Goal: Information Seeking & Learning: Check status

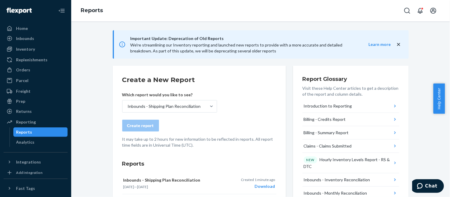
scroll to position [33, 0]
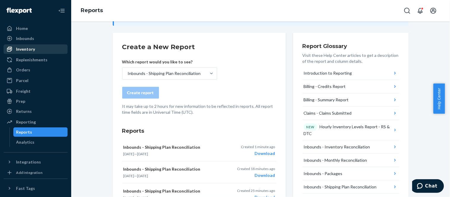
click at [10, 46] on div "Inventory" at bounding box center [35, 49] width 63 height 8
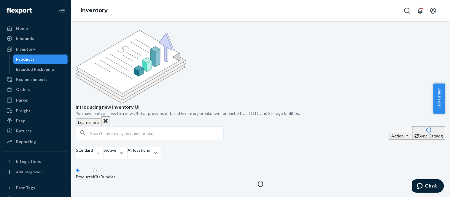
click at [151, 127] on input "text" at bounding box center [156, 133] width 133 height 12
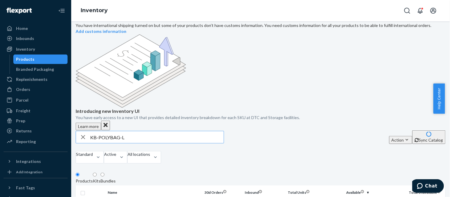
scroll to position [33, 0]
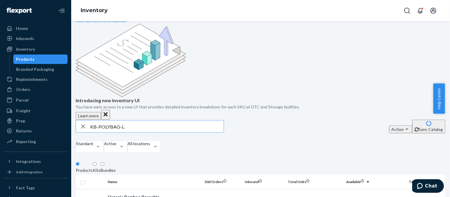
click at [143, 121] on input "KB-POLYBAG-L" at bounding box center [156, 127] width 133 height 12
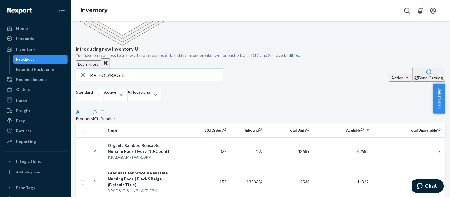
scroll to position [99, 0]
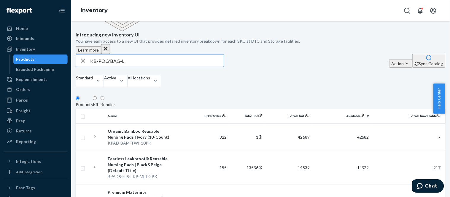
type input "KB-POLYBAG-L"
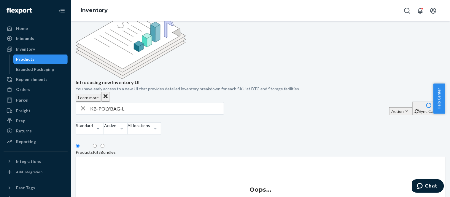
scroll to position [60, 0]
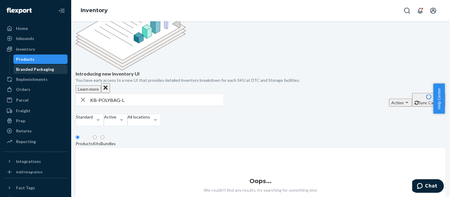
click at [30, 69] on div "Branded Packaging" at bounding box center [35, 69] width 38 height 6
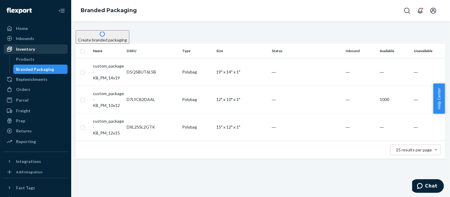
click at [20, 50] on div "Inventory" at bounding box center [25, 49] width 19 height 6
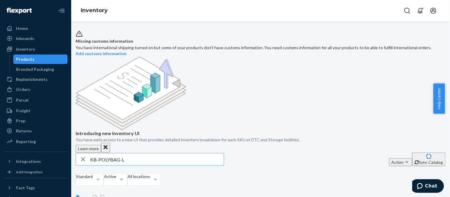
click at [138, 153] on input "KB-POLYBAG-L" at bounding box center [156, 159] width 133 height 12
click at [93, 180] on div at bounding box center [84, 183] width 17 height 6
click at [76, 180] on input "option Standard focused, 1 of 13. 13 results available. Use Up and Down to choo…" at bounding box center [76, 183] width 1 height 6
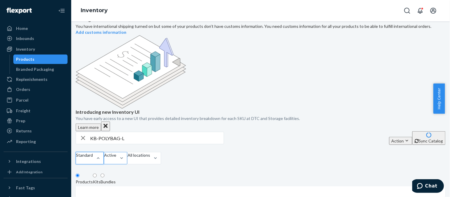
scroll to position [33, 0]
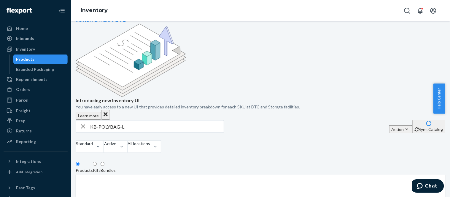
drag, startPoint x: 248, startPoint y: 88, endPoint x: 240, endPoint y: 90, distance: 7.8
click at [248, 120] on div "KB-POLYBAG-L Action Create product Create kit or bundle Bulk create products Bu…" at bounding box center [261, 127] width 370 height 14
click at [157, 121] on input "KB-POLYBAG-L" at bounding box center [156, 127] width 133 height 12
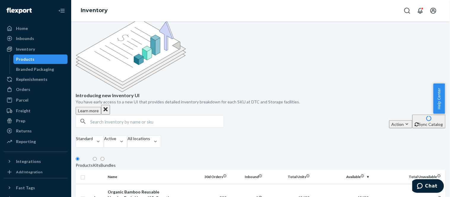
scroll to position [66, 0]
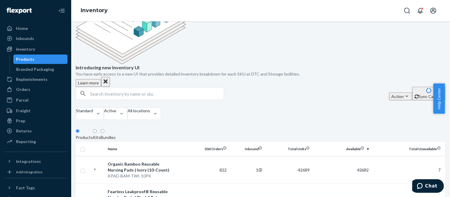
click at [173, 88] on input "text" at bounding box center [156, 94] width 133 height 12
paste input "KB-POLYBAG-L"
type input "KB-POLYBAG-L"
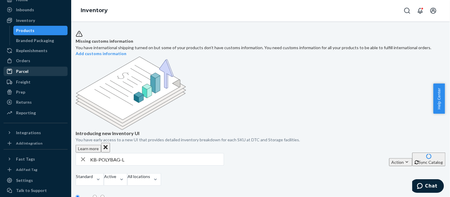
scroll to position [0, 0]
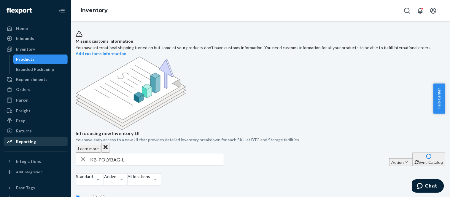
click at [47, 140] on div "Reporting" at bounding box center [35, 141] width 63 height 8
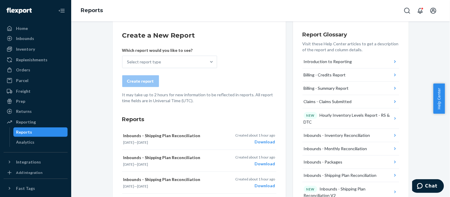
scroll to position [33, 0]
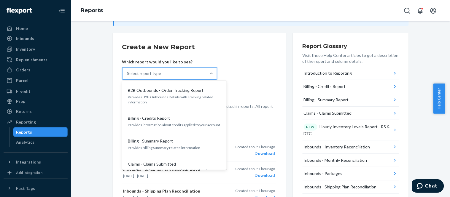
click at [180, 74] on div "Select report type" at bounding box center [164, 74] width 84 height 12
click at [128, 74] on input "option B2B Outbounds - Order Tracking Report focused, 1 of 32. 32 results avail…" at bounding box center [127, 74] width 1 height 6
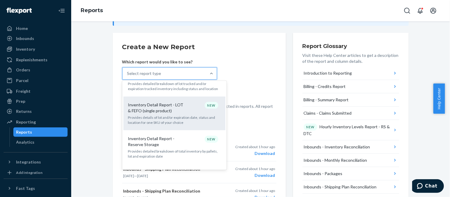
scroll to position [362, 0]
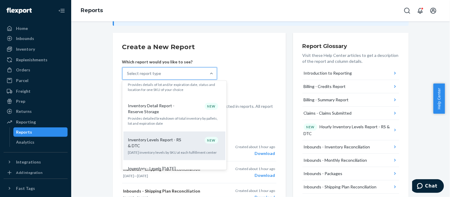
click at [185, 137] on div "Inventory Levels Report - RS & DTC NEW" at bounding box center [173, 143] width 95 height 12
click at [128, 76] on input "option Inventory Levels Report - RS & DTC focused, 15 of 32. 32 results availab…" at bounding box center [127, 74] width 1 height 6
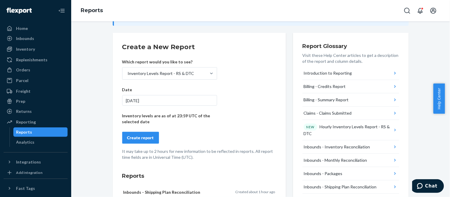
click at [153, 138] on button "Create report" at bounding box center [140, 138] width 37 height 12
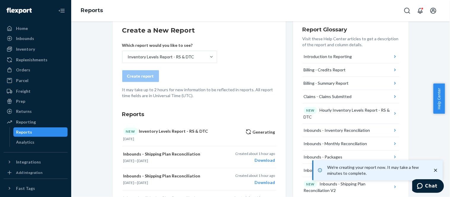
scroll to position [66, 0]
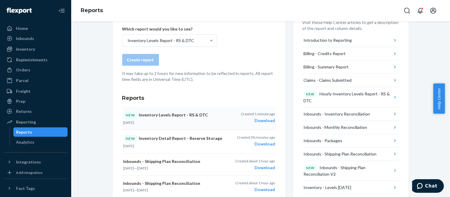
click at [259, 121] on div "Download" at bounding box center [258, 121] width 34 height 6
drag, startPoint x: 21, startPoint y: 57, endPoint x: 24, endPoint y: 50, distance: 7.0
click at [21, 57] on div "Replenishments" at bounding box center [31, 60] width 31 height 6
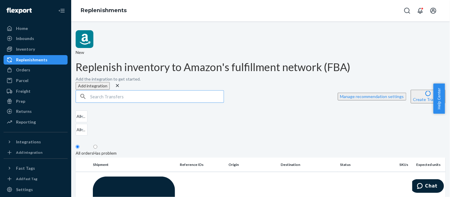
click at [165, 91] on input "text" at bounding box center [156, 97] width 133 height 12
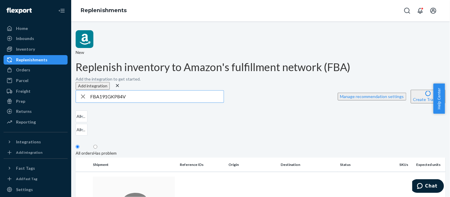
type input "FBA191GKP84V"
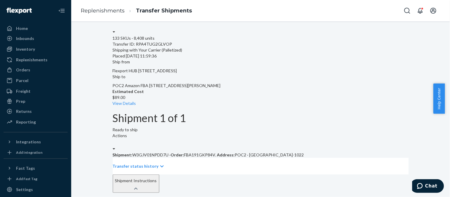
scroll to position [99, 0]
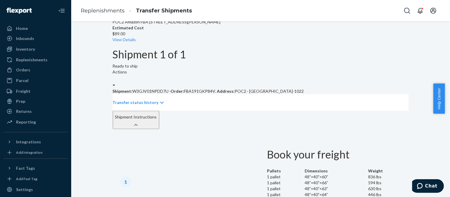
click at [141, 100] on p "Transfer status history" at bounding box center [136, 103] width 46 height 6
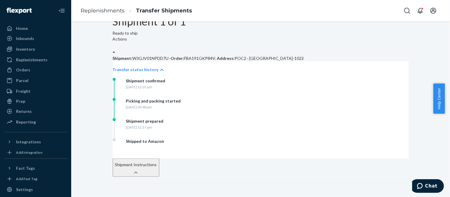
scroll to position [164, 0]
